Goal: Task Accomplishment & Management: Manage account settings

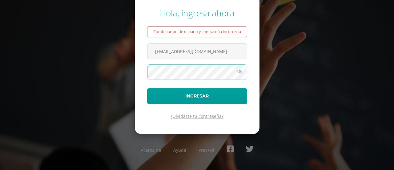
click at [203, 115] on link "¿Olvidaste tu contraseña?" at bounding box center [196, 116] width 53 height 6
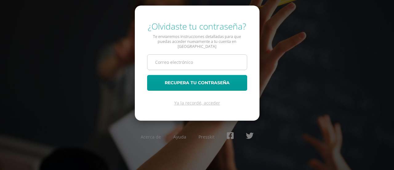
click at [173, 62] on input "text" at bounding box center [196, 61] width 99 height 15
click at [192, 60] on input "mariandrer2039Qcig.edu.gt" at bounding box center [196, 61] width 99 height 15
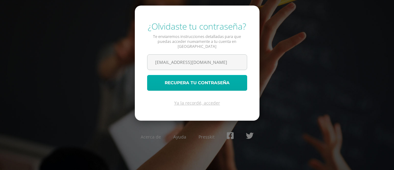
type input "[EMAIL_ADDRESS][DOMAIN_NAME]"
click at [193, 80] on button "Recupera tu contraseña" at bounding box center [197, 83] width 100 height 16
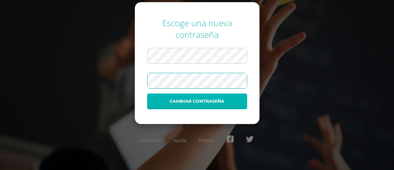
click at [181, 103] on button "Cambiar contraseña" at bounding box center [197, 101] width 100 height 16
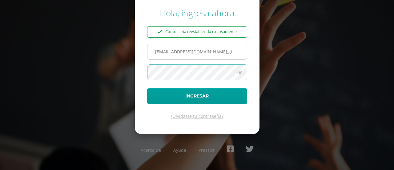
click at [204, 52] on input "[EMAIL_ADDRESS][DOMAIN_NAME],gt" at bounding box center [196, 51] width 99 height 15
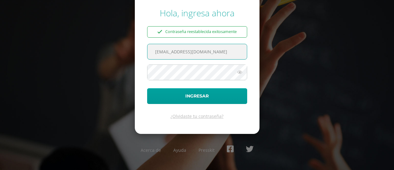
type input "[EMAIL_ADDRESS][DOMAIN_NAME]"
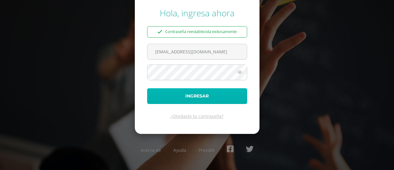
click at [201, 96] on button "Ingresar" at bounding box center [197, 96] width 100 height 16
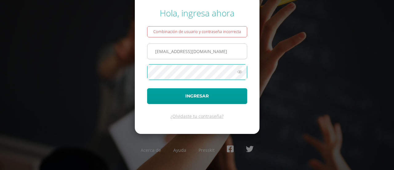
click at [167, 51] on input "[EMAIL_ADDRESS][DOMAIN_NAME]" at bounding box center [196, 51] width 99 height 15
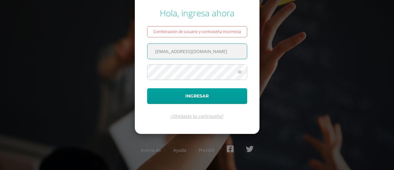
type input "[EMAIL_ADDRESS][DOMAIN_NAME]"
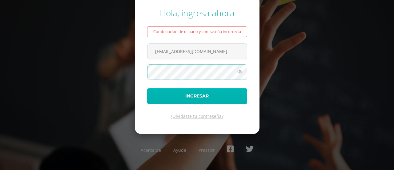
click at [199, 96] on button "Ingresar" at bounding box center [197, 96] width 100 height 16
click at [185, 94] on button "Ingresar" at bounding box center [197, 96] width 100 height 16
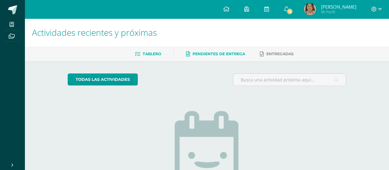
click at [206, 53] on span "Pendientes de entrega" at bounding box center [219, 53] width 53 height 5
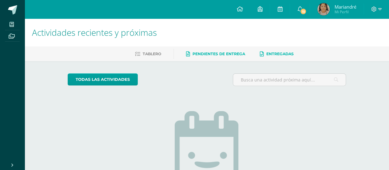
click at [278, 50] on link "Entregadas" at bounding box center [277, 54] width 34 height 10
click at [302, 10] on span "15" at bounding box center [303, 11] width 7 height 7
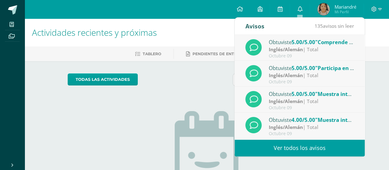
click at [205, 26] on h1 "Actividades recientes y próximas" at bounding box center [207, 32] width 350 height 28
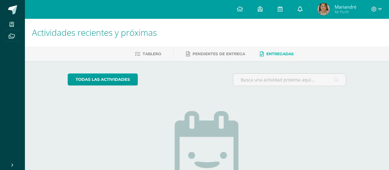
click at [297, 10] on link "0" at bounding box center [300, 9] width 20 height 18
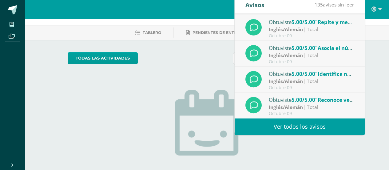
scroll to position [31, 0]
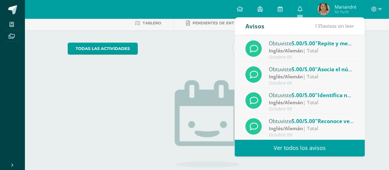
click at [285, 146] on link "Ver todos los avisos" at bounding box center [300, 147] width 130 height 17
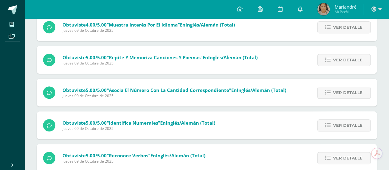
scroll to position [154, 0]
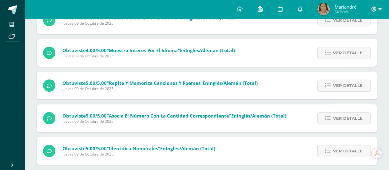
click at [261, 9] on icon at bounding box center [260, 9] width 5 height 6
click at [237, 9] on icon at bounding box center [240, 9] width 6 height 6
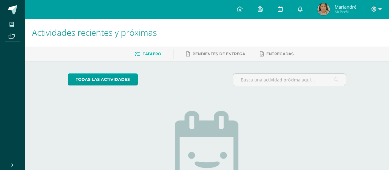
click at [280, 10] on icon at bounding box center [280, 9] width 5 height 6
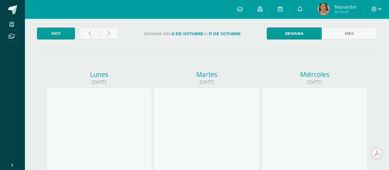
scroll to position [31, 0]
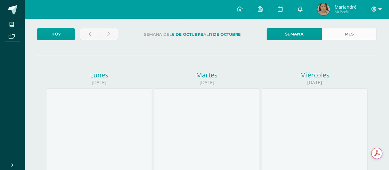
click at [336, 37] on link "Mes" at bounding box center [349, 34] width 55 height 12
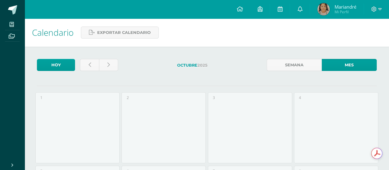
click at [337, 6] on span "Mariandré" at bounding box center [345, 7] width 22 height 6
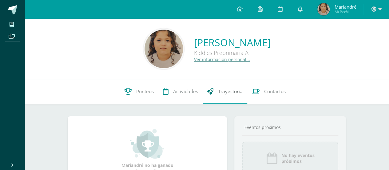
click at [228, 91] on span "Trayectoria" at bounding box center [230, 91] width 25 height 6
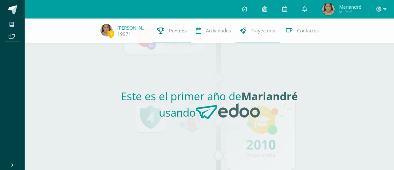
click at [167, 32] on link "Punteos" at bounding box center [172, 30] width 38 height 25
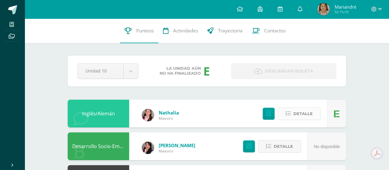
click at [292, 115] on button "Detalle" at bounding box center [299, 113] width 43 height 13
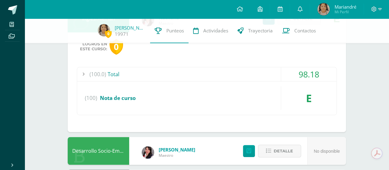
scroll to position [62, 0]
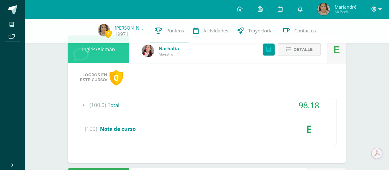
click at [311, 126] on div "E" at bounding box center [308, 128] width 55 height 23
click at [117, 126] on span "Nota de curso" at bounding box center [118, 128] width 36 height 7
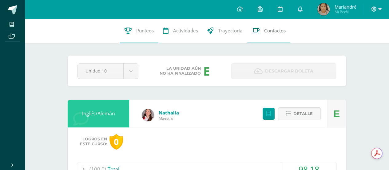
click at [269, 33] on span "Contactos" at bounding box center [275, 30] width 22 height 6
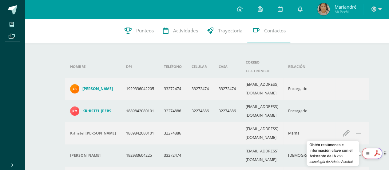
click at [379, 154] on icon at bounding box center [377, 153] width 10 height 10
click at [345, 6] on span "Mariandré" at bounding box center [345, 7] width 22 height 6
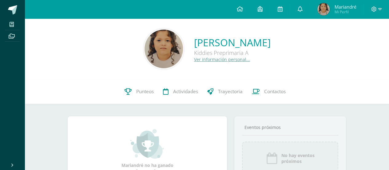
click at [215, 59] on link "Ver información personal..." at bounding box center [222, 59] width 56 height 6
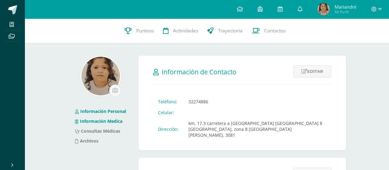
click at [105, 121] on link "Información Medica" at bounding box center [98, 121] width 47 height 6
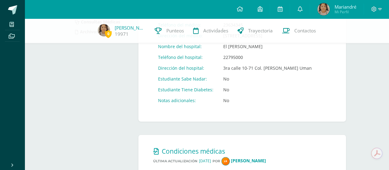
scroll to position [92, 0]
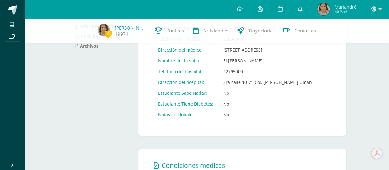
click at [270, 82] on td "3ra calle 10-71 Col. [PERSON_NAME] Uman" at bounding box center [267, 82] width 98 height 11
click at [293, 81] on td "3ra calle 10-71 Col. [PERSON_NAME] Uman" at bounding box center [267, 82] width 98 height 11
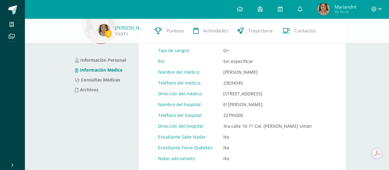
scroll to position [62, 0]
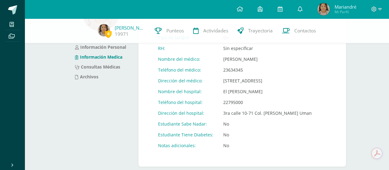
click at [194, 114] on td "Dirección del hospital:" at bounding box center [185, 112] width 65 height 11
click at [234, 111] on td "3ra calle 10-71 Col. [PERSON_NAME] Uman" at bounding box center [267, 112] width 98 height 11
click at [234, 111] on td "3ra calle 10-71 Col. Tecún Uman" at bounding box center [267, 112] width 98 height 11
click at [259, 124] on td "No" at bounding box center [267, 123] width 98 height 11
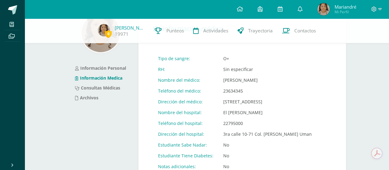
scroll to position [33, 0]
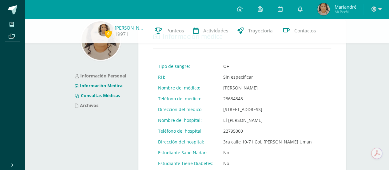
click at [106, 95] on link "Consultas Médicas" at bounding box center [97, 95] width 45 height 6
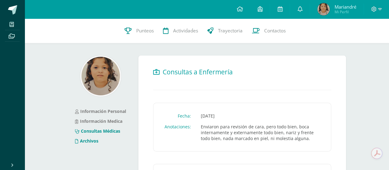
click at [88, 142] on link "Archivos" at bounding box center [86, 141] width 23 height 6
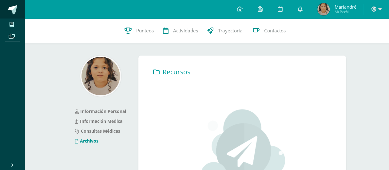
click at [14, 7] on span at bounding box center [12, 9] width 9 height 9
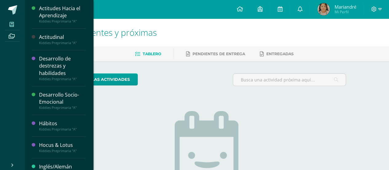
click at [14, 25] on span at bounding box center [12, 24] width 14 height 8
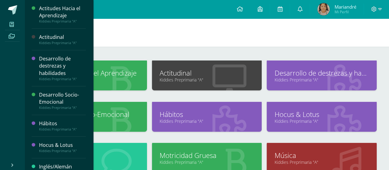
click at [11, 37] on icon at bounding box center [12, 36] width 6 height 5
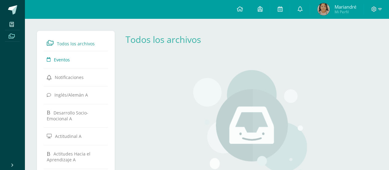
click at [70, 59] on link "Eventos" at bounding box center [76, 59] width 58 height 11
click at [69, 72] on link "Notificaciones" at bounding box center [76, 76] width 58 height 11
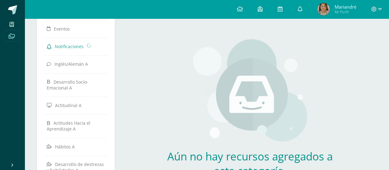
scroll to position [62, 0]
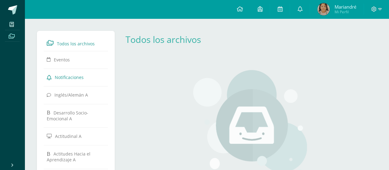
click at [342, 7] on span "Mariandré" at bounding box center [345, 7] width 22 height 6
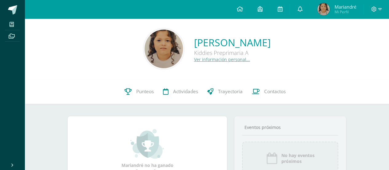
click at [211, 59] on link "Ver información personal..." at bounding box center [222, 59] width 56 height 6
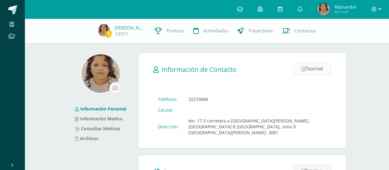
click at [318, 69] on link "Editar" at bounding box center [313, 69] width 38 height 12
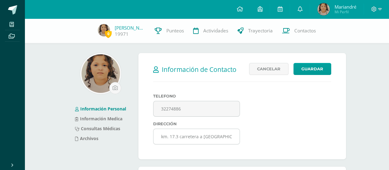
click at [223, 134] on input "km. 17.3 carretera a El Salvador Lote 8 Manzana C Residencial los Diamantes, zo…" at bounding box center [197, 136] width 86 height 15
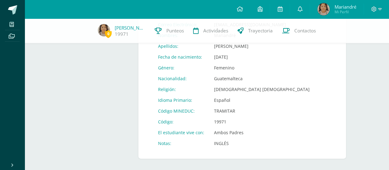
scroll to position [294, 0]
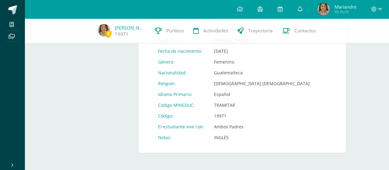
click at [238, 125] on td "Ambos Padres" at bounding box center [261, 126] width 105 height 11
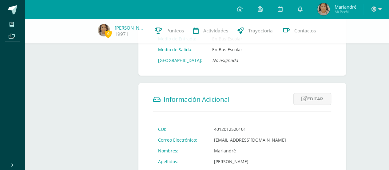
scroll to position [171, 0]
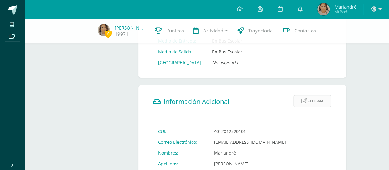
click at [310, 101] on link "Editar" at bounding box center [313, 101] width 38 height 12
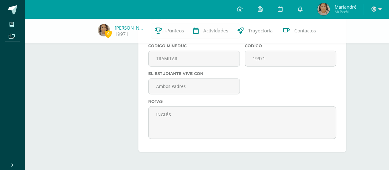
scroll to position [421, 0]
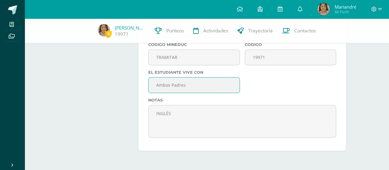
click at [213, 83] on input "Ambos Padres" at bounding box center [194, 84] width 91 height 15
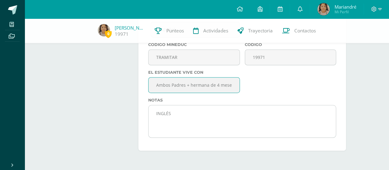
type input "Ambos Padres + hermana de 4 meses"
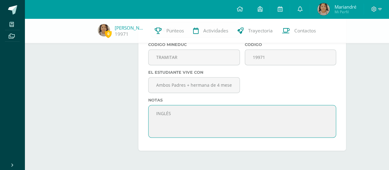
click at [188, 111] on textarea "INGLÉS" at bounding box center [242, 121] width 187 height 31
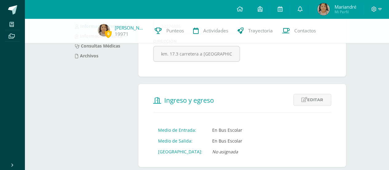
scroll to position [175, 0]
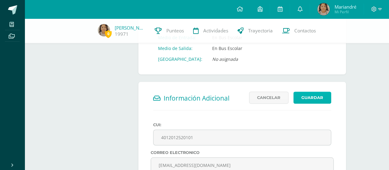
click at [318, 102] on button "Guardar" at bounding box center [313, 97] width 38 height 12
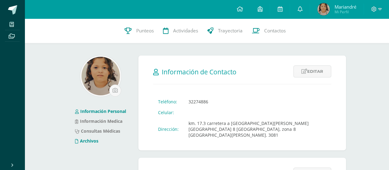
click at [87, 138] on link "Archivos" at bounding box center [86, 141] width 23 height 6
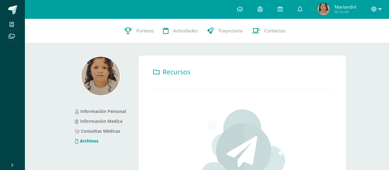
click at [380, 9] on icon at bounding box center [379, 9] width 3 height 6
click at [374, 32] on span "Configuración" at bounding box center [361, 33] width 29 height 6
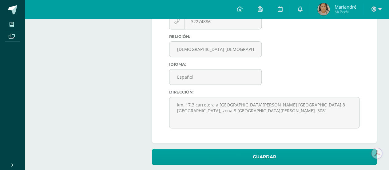
scroll to position [171, 0]
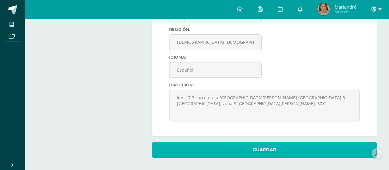
click at [278, 148] on button "Guardar" at bounding box center [264, 150] width 225 height 16
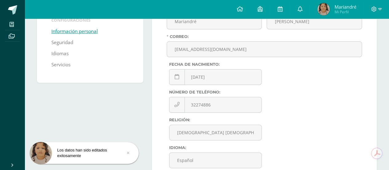
scroll to position [17, 0]
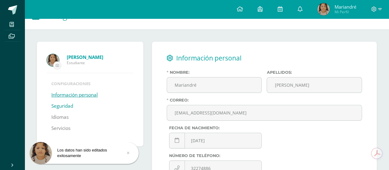
click at [68, 105] on link "Seguridad" at bounding box center [62, 105] width 22 height 11
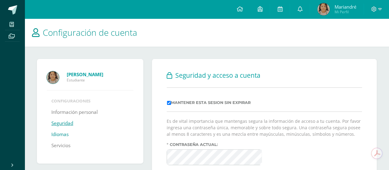
click at [65, 134] on link "Idiomas" at bounding box center [59, 134] width 17 height 11
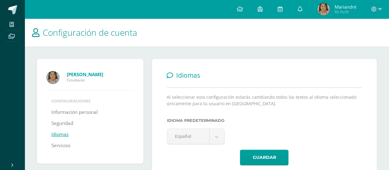
scroll to position [23, 0]
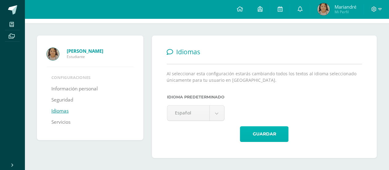
click at [257, 127] on button "Guardar" at bounding box center [264, 134] width 49 height 16
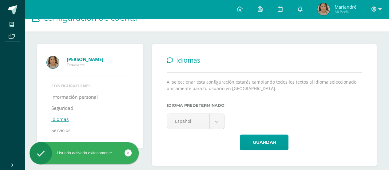
scroll to position [23, 0]
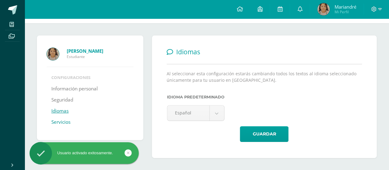
click at [60, 120] on link "Servicios" at bounding box center [60, 121] width 19 height 11
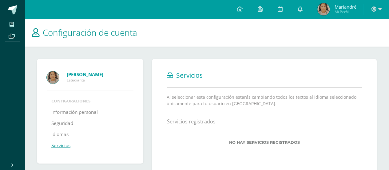
scroll to position [18, 0]
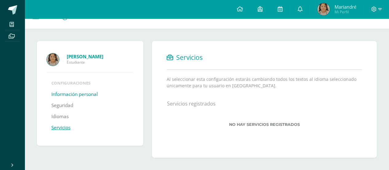
click at [86, 93] on link "Información personal" at bounding box center [74, 94] width 46 height 11
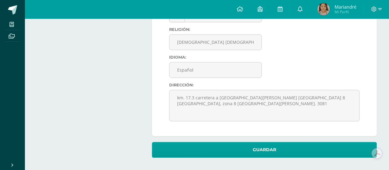
scroll to position [171, 0]
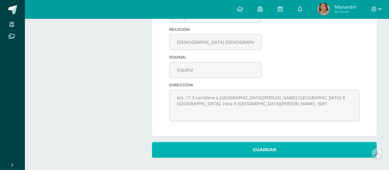
click at [242, 147] on button "Guardar" at bounding box center [264, 150] width 225 height 16
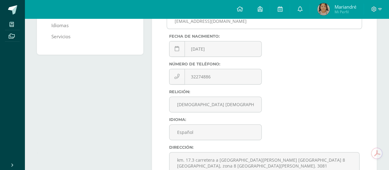
scroll to position [17, 0]
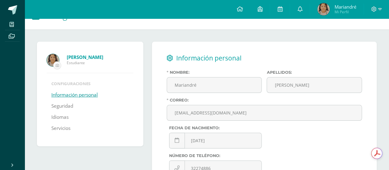
click at [382, 8] on div at bounding box center [376, 9] width 25 height 18
click at [380, 9] on icon at bounding box center [379, 9] width 3 height 6
click at [375, 154] on icon at bounding box center [377, 153] width 10 height 10
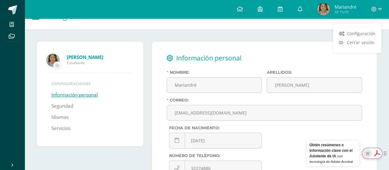
click at [366, 155] on rect "Show Acrobat AI FAB View Settings" at bounding box center [368, 153] width 4 height 4
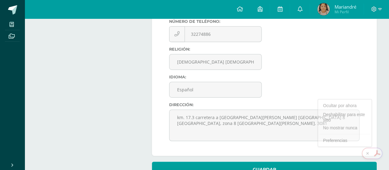
scroll to position [171, 0]
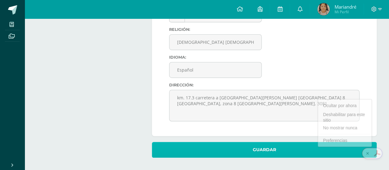
click at [250, 150] on button "Guardar" at bounding box center [264, 150] width 225 height 16
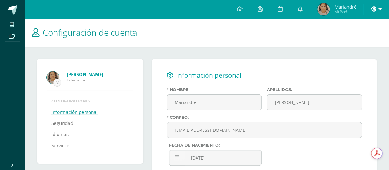
click at [378, 10] on span at bounding box center [376, 9] width 10 height 7
click at [341, 11] on span "Mi Perfil" at bounding box center [345, 11] width 22 height 5
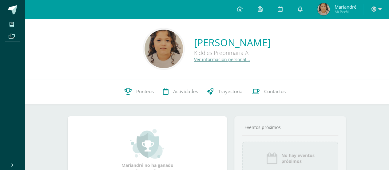
click at [356, 7] on span "Mariandré Mi Perfil" at bounding box center [336, 9] width 41 height 12
